Goal: Find specific page/section: Find specific page/section

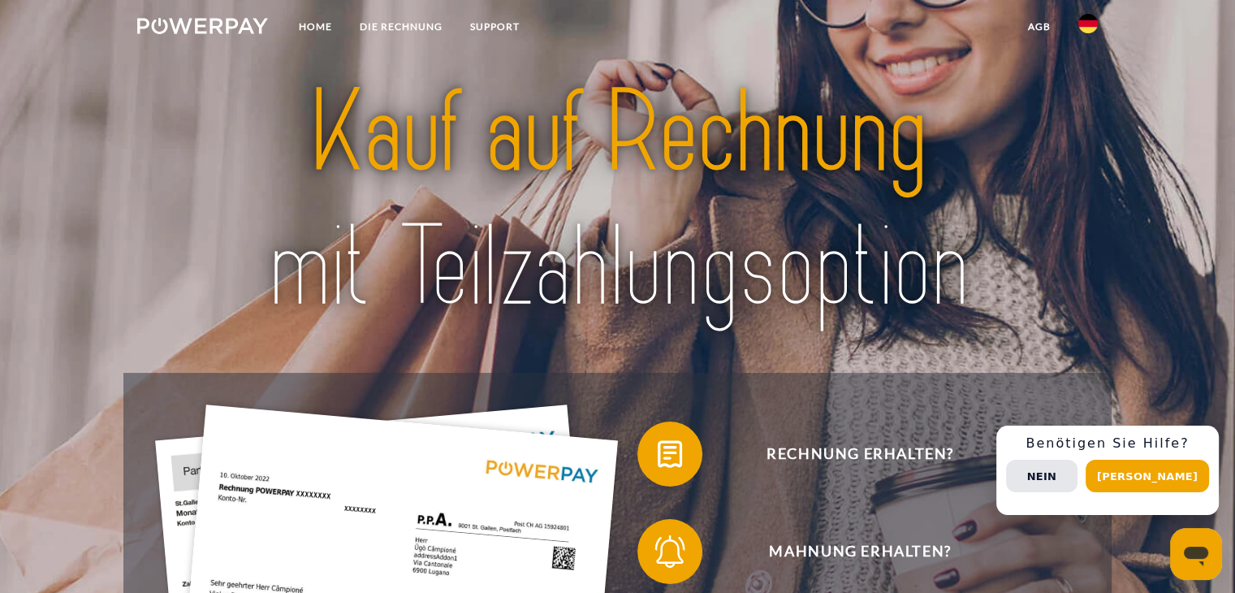
click at [1085, 21] on img at bounding box center [1087, 23] width 19 height 19
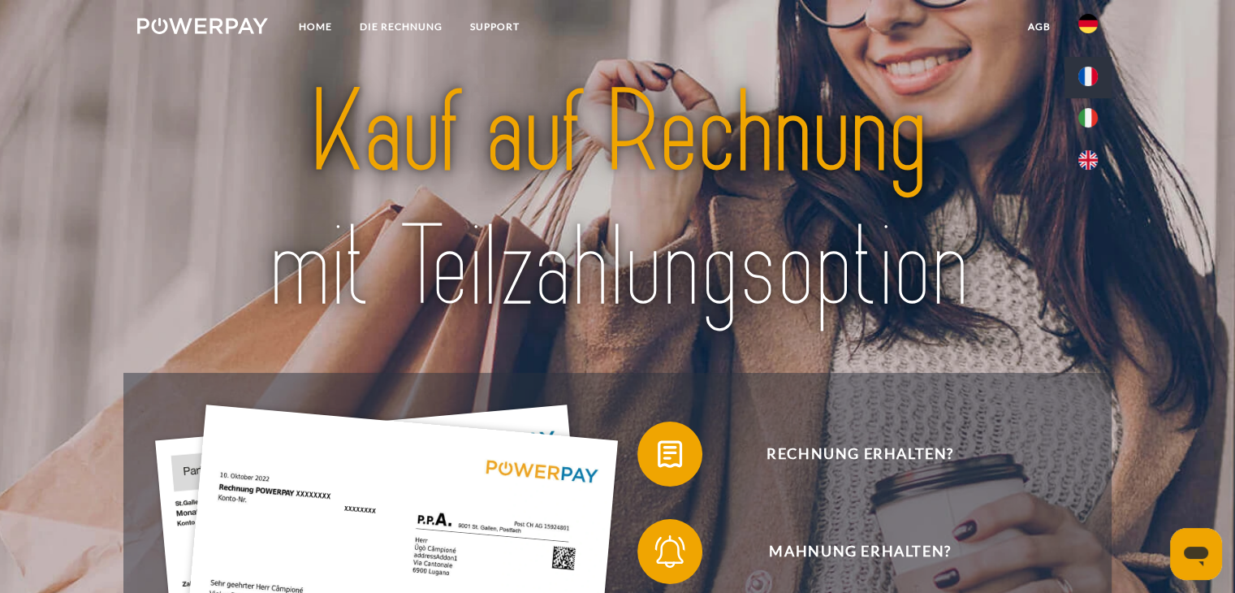
click at [1089, 71] on img at bounding box center [1087, 76] width 19 height 19
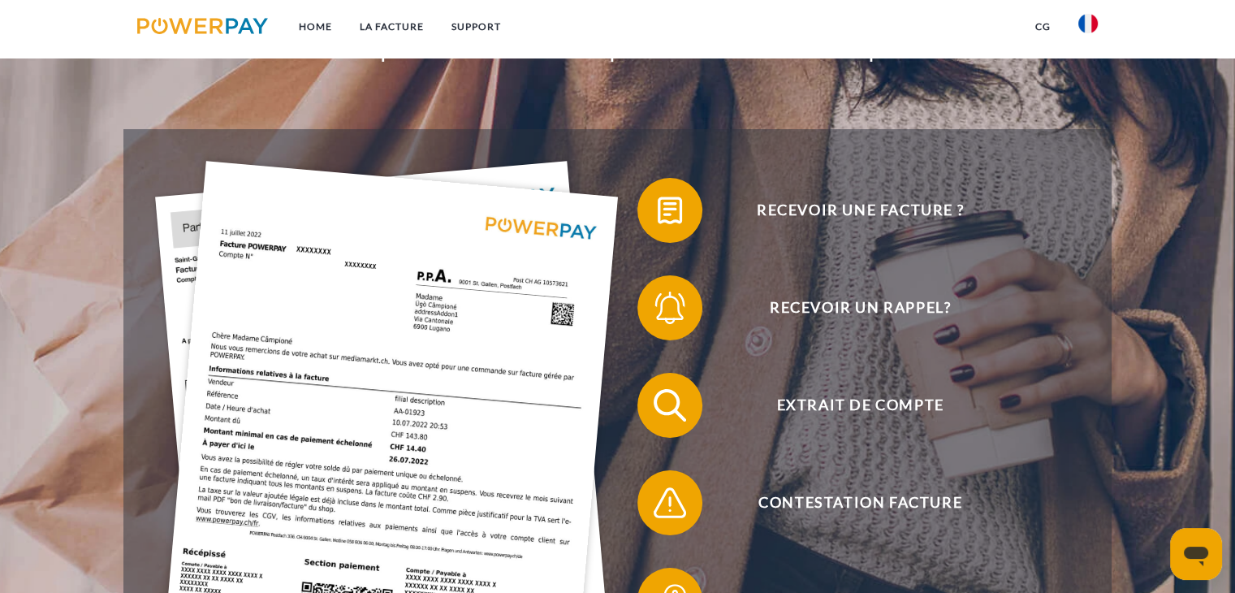
scroll to position [406, 0]
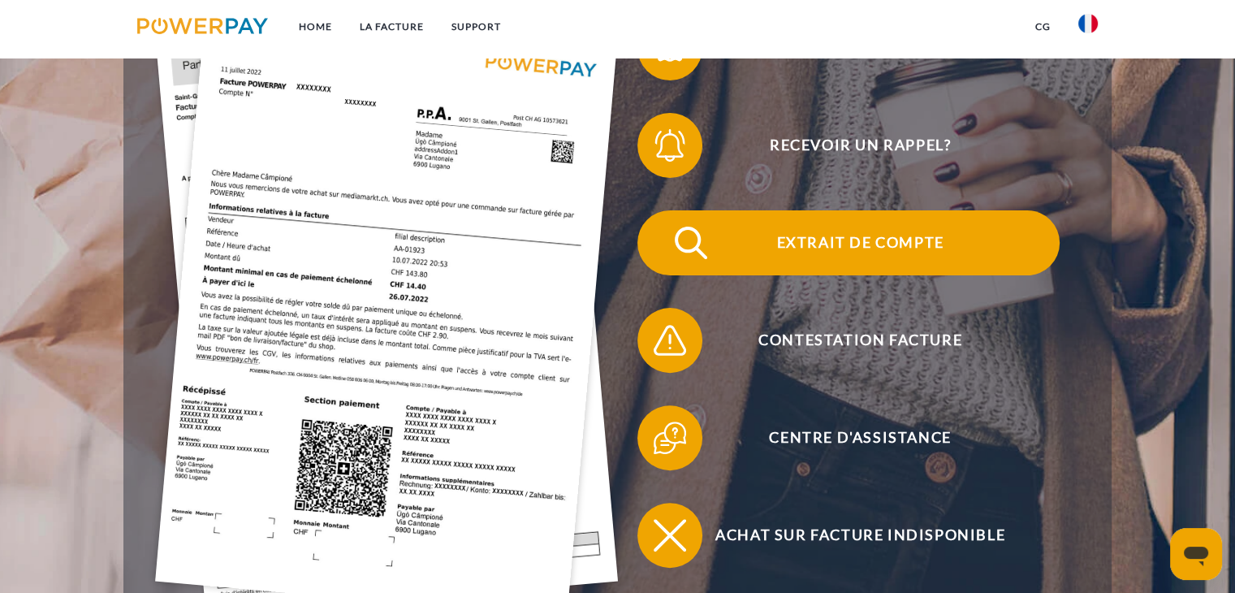
click at [814, 244] on span "Extrait de compte" at bounding box center [860, 242] width 398 height 65
